Goal: Information Seeking & Learning: Learn about a topic

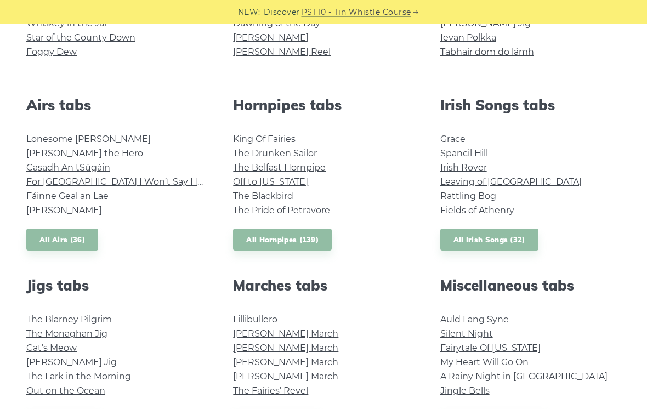
scroll to position [421, 0]
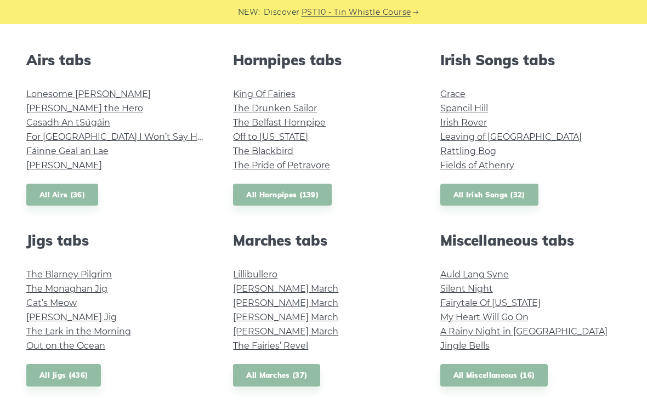
click at [523, 385] on link "All Miscellaneous (16)" at bounding box center [494, 375] width 108 height 22
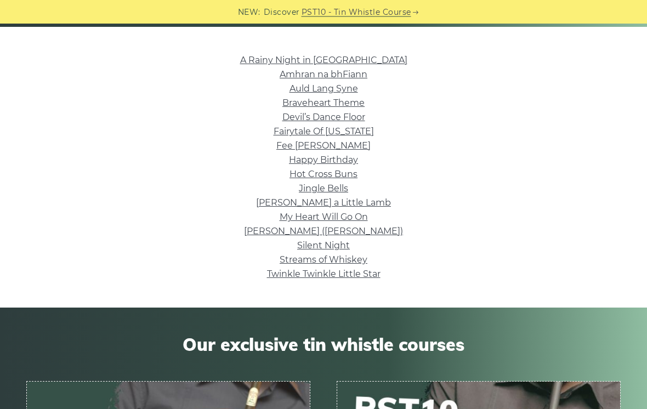
scroll to position [261, 0]
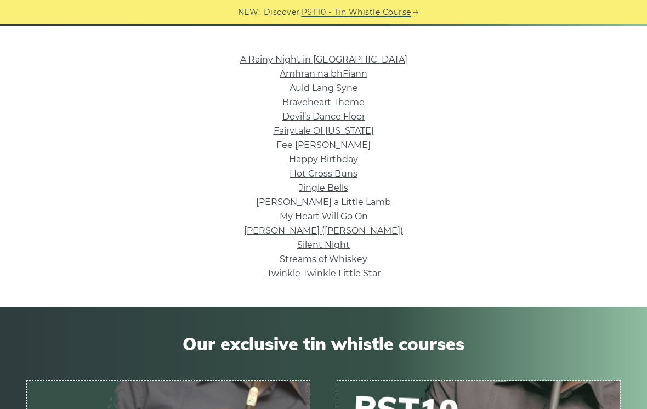
click at [323, 191] on link "Jingle Bells" at bounding box center [323, 188] width 49 height 10
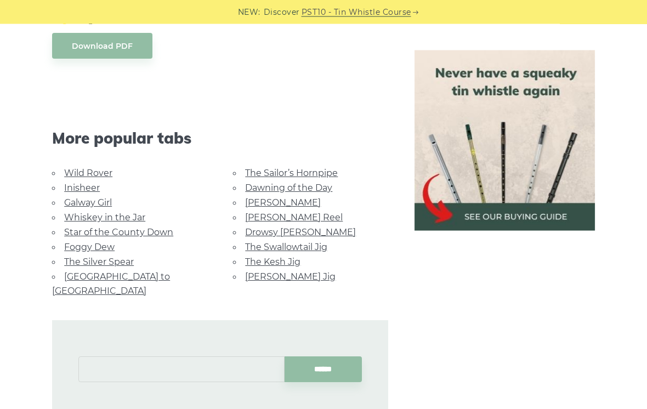
click at [200, 357] on input "text" at bounding box center [181, 370] width 206 height 26
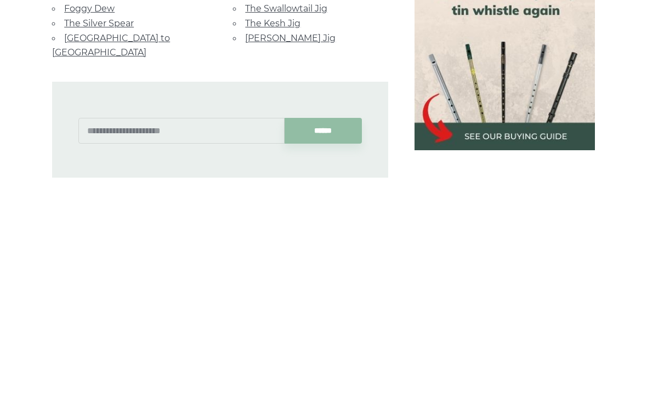
click at [387, 313] on div "******" at bounding box center [219, 364] width 335 height 102
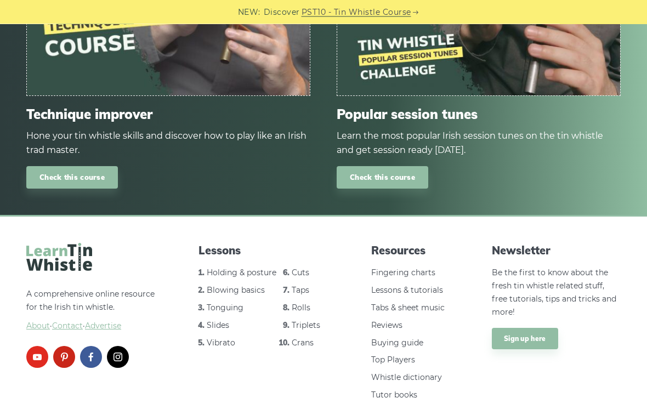
scroll to position [1284, 0]
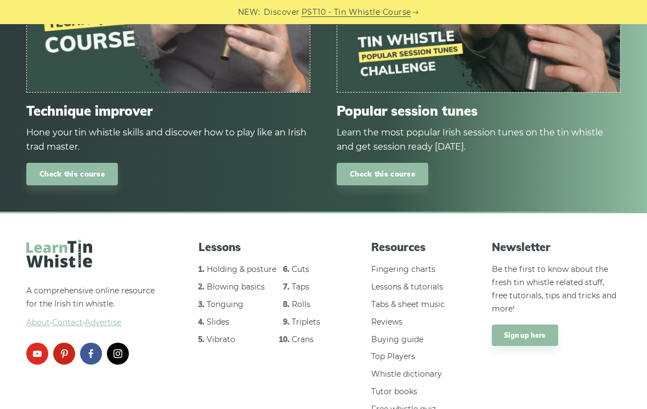
click at [437, 299] on link "Tabs & sheet music" at bounding box center [407, 304] width 73 height 10
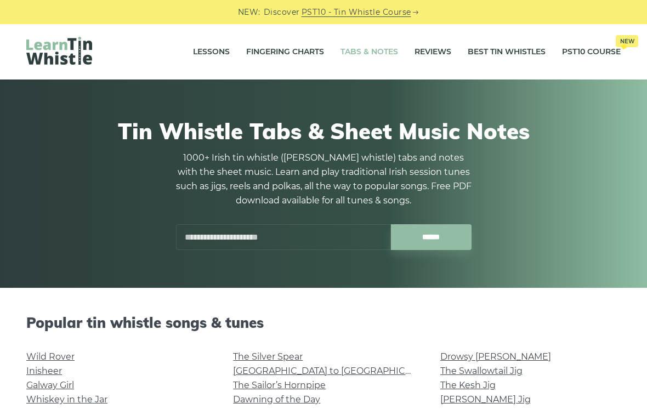
click at [606, 53] on link "PST10 Course New" at bounding box center [591, 51] width 59 height 27
